Goal: Find contact information: Find contact information

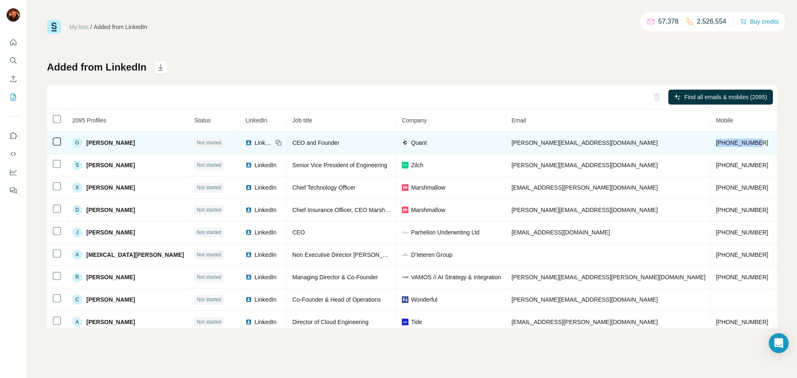
drag, startPoint x: 604, startPoint y: 143, endPoint x: 647, endPoint y: 143, distance: 43.2
click at [711, 143] on td "[PHONE_NUMBER]" at bounding box center [742, 143] width 63 height 22
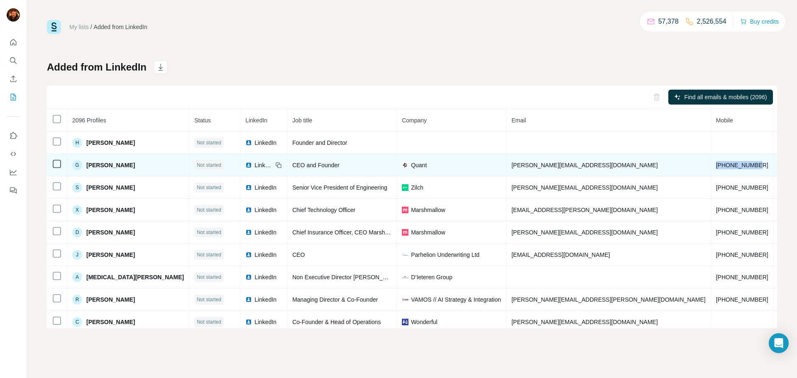
drag, startPoint x: 650, startPoint y: 168, endPoint x: 604, endPoint y: 165, distance: 45.8
click at [711, 165] on td "[PHONE_NUMBER]" at bounding box center [742, 165] width 63 height 22
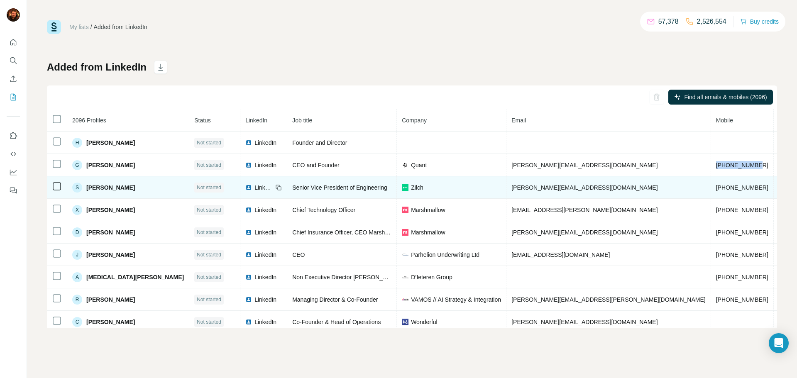
copy span "[PHONE_NUMBER]"
